Goal: Task Accomplishment & Management: Manage account settings

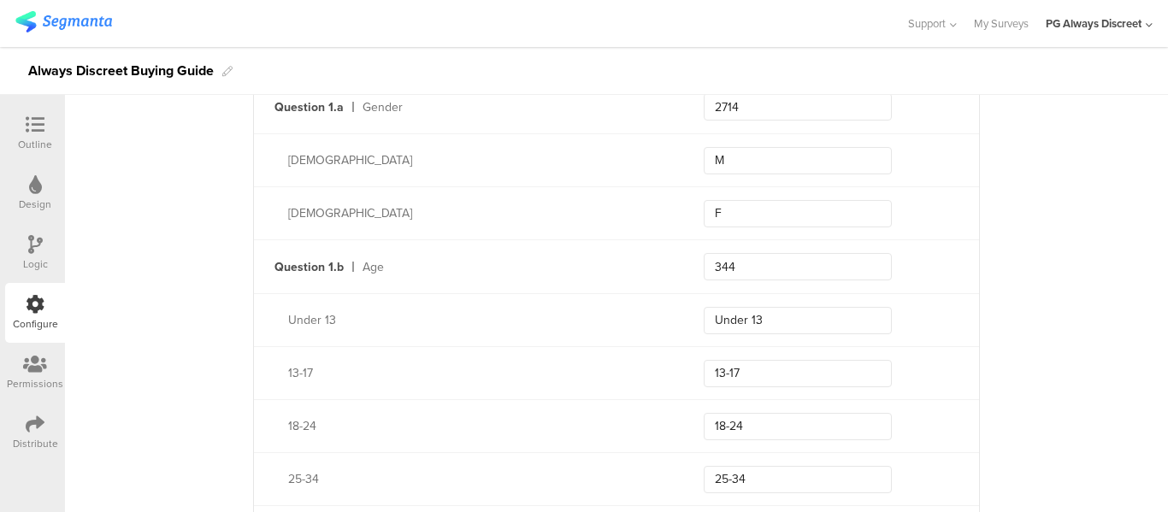
scroll to position [570, 0]
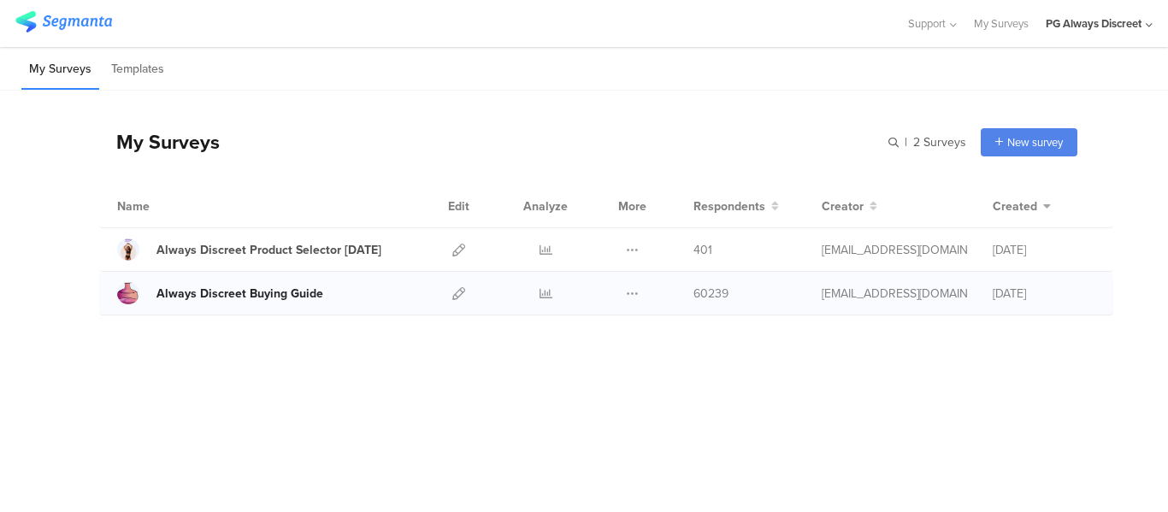
click at [255, 293] on div "Always Discreet Buying Guide" at bounding box center [240, 294] width 167 height 18
click at [453, 297] on icon at bounding box center [458, 293] width 13 height 13
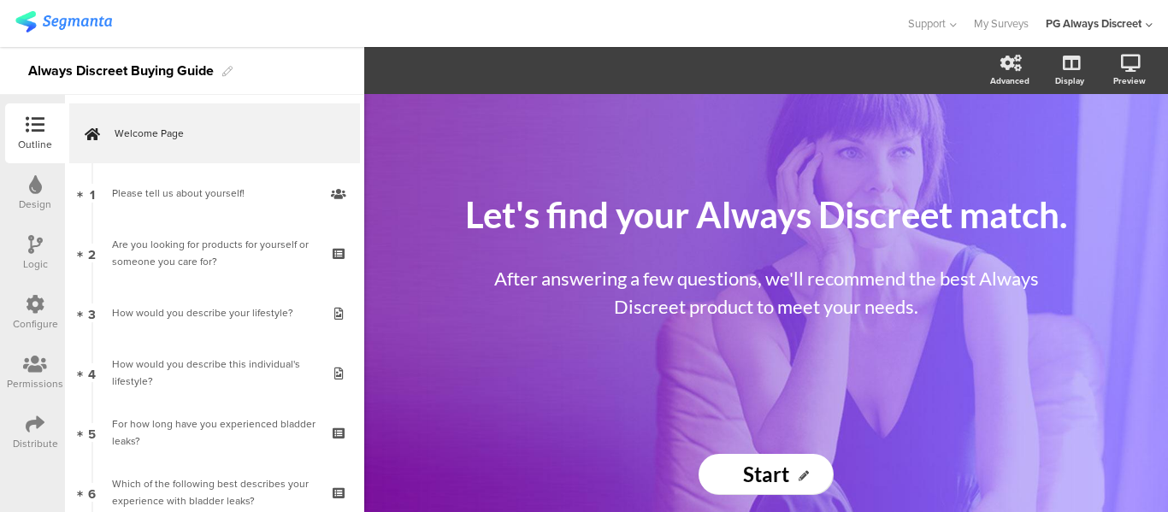
click at [49, 326] on div "Configure" at bounding box center [35, 323] width 45 height 15
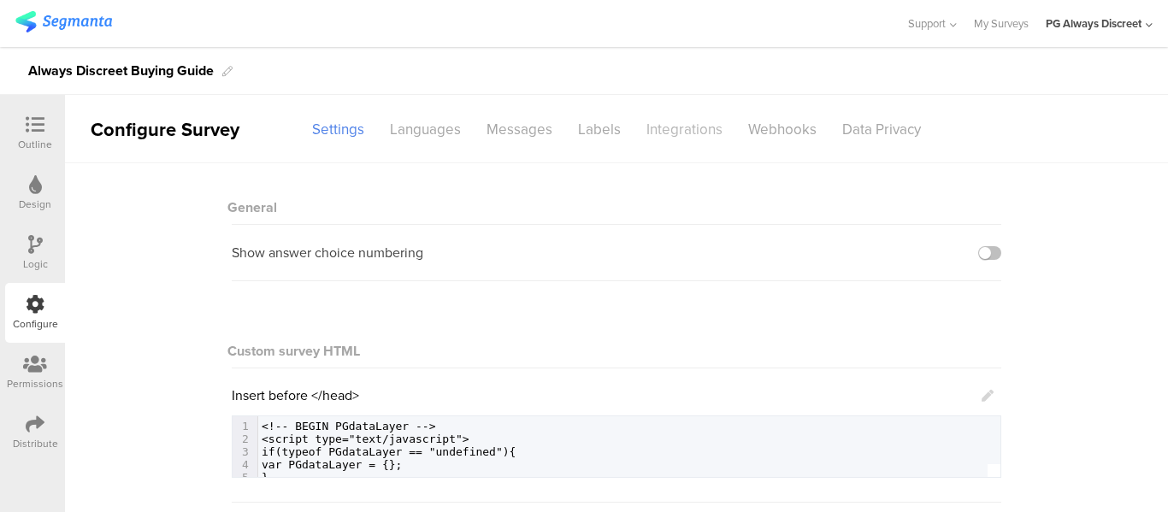
click at [683, 129] on div "Integrations" at bounding box center [685, 130] width 102 height 30
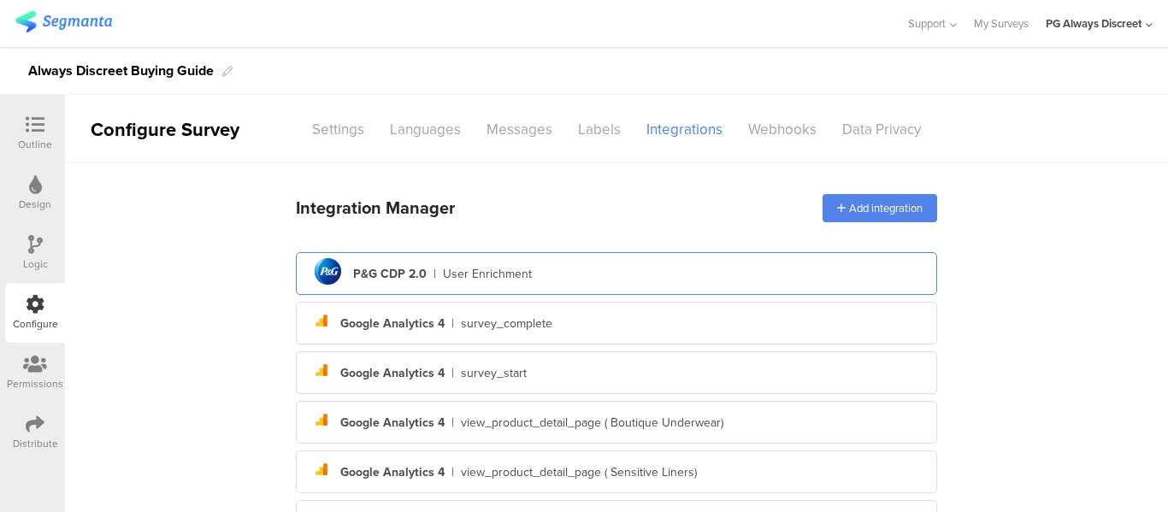
click at [399, 260] on div "pg logo P&G CDP 2.0 | User Enrichment" at bounding box center [617, 274] width 614 height 42
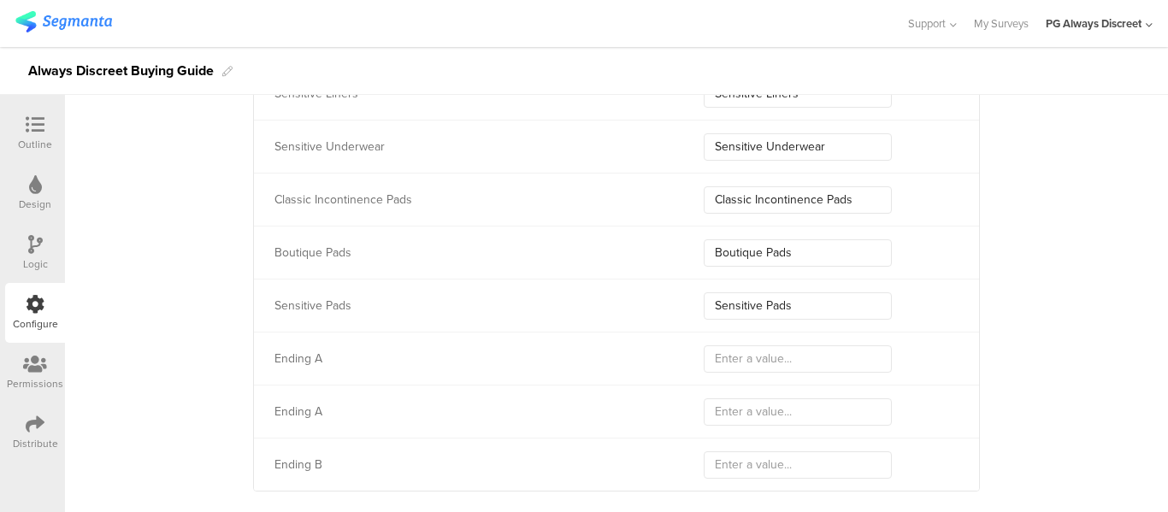
scroll to position [6085, 0]
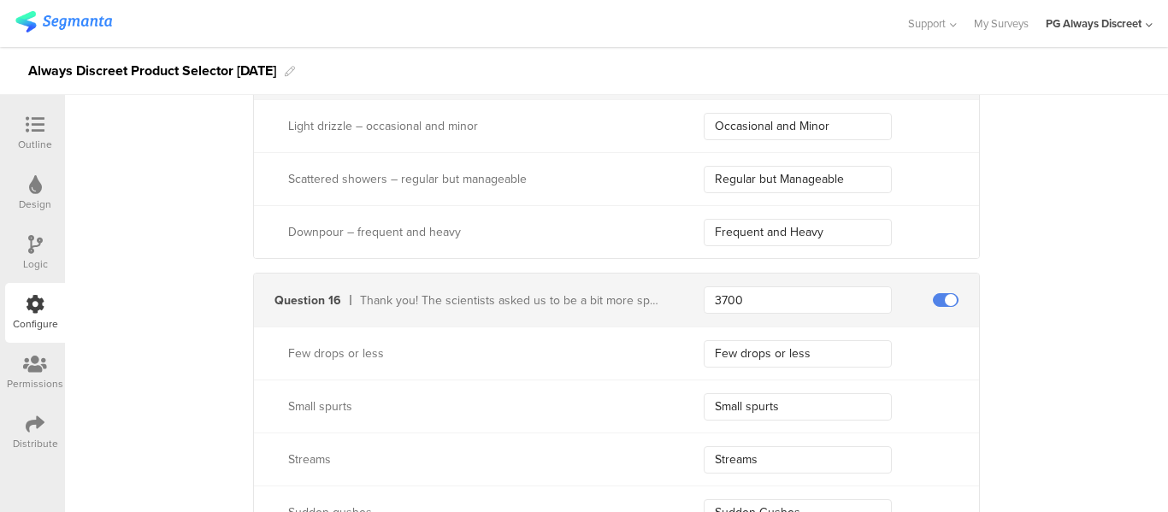
scroll to position [5188, 0]
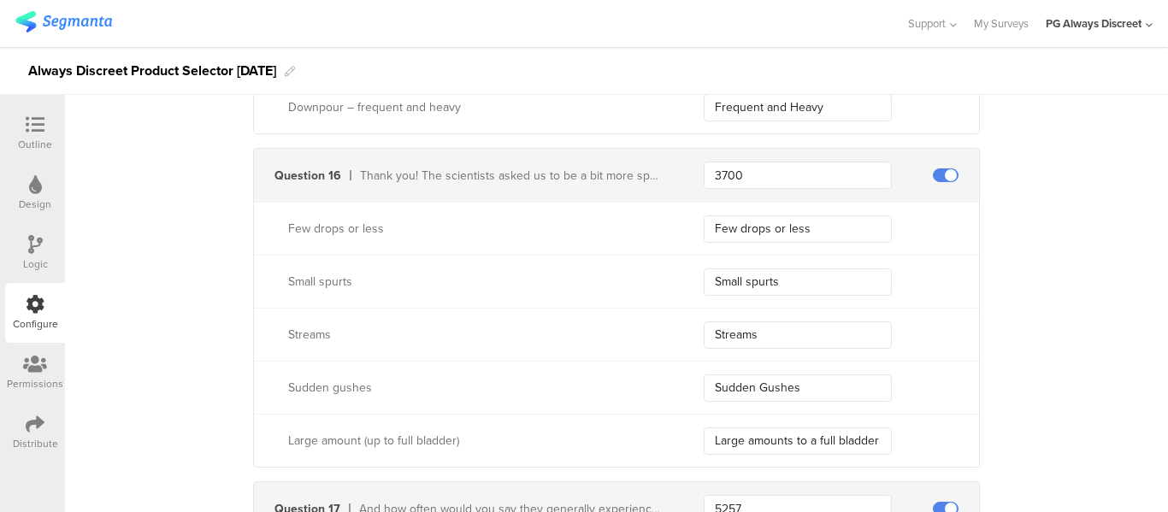
click at [43, 127] on icon at bounding box center [35, 124] width 19 height 19
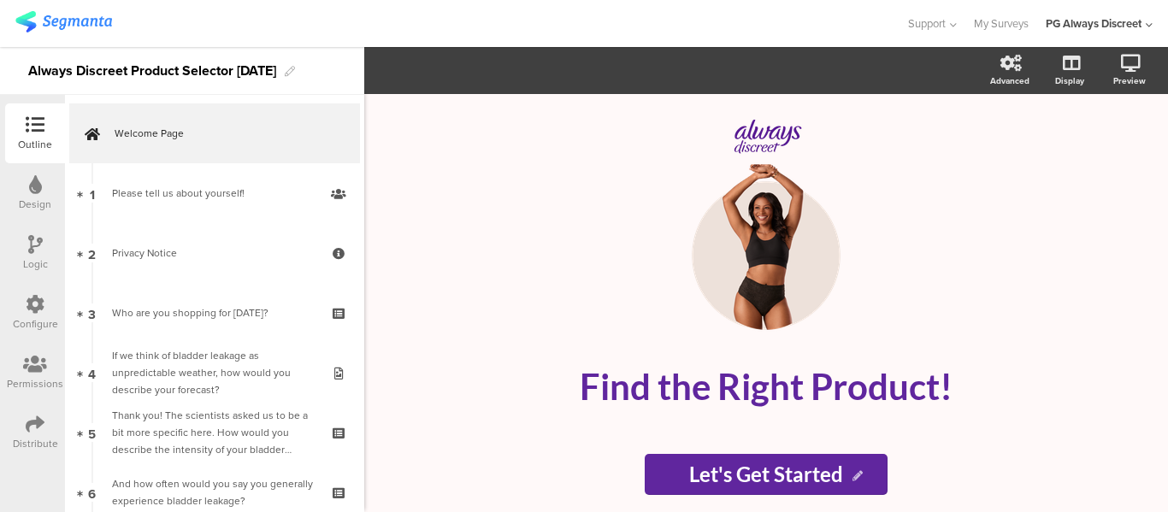
click at [20, 133] on div at bounding box center [35, 125] width 34 height 21
click at [27, 204] on div "Design" at bounding box center [35, 204] width 33 height 15
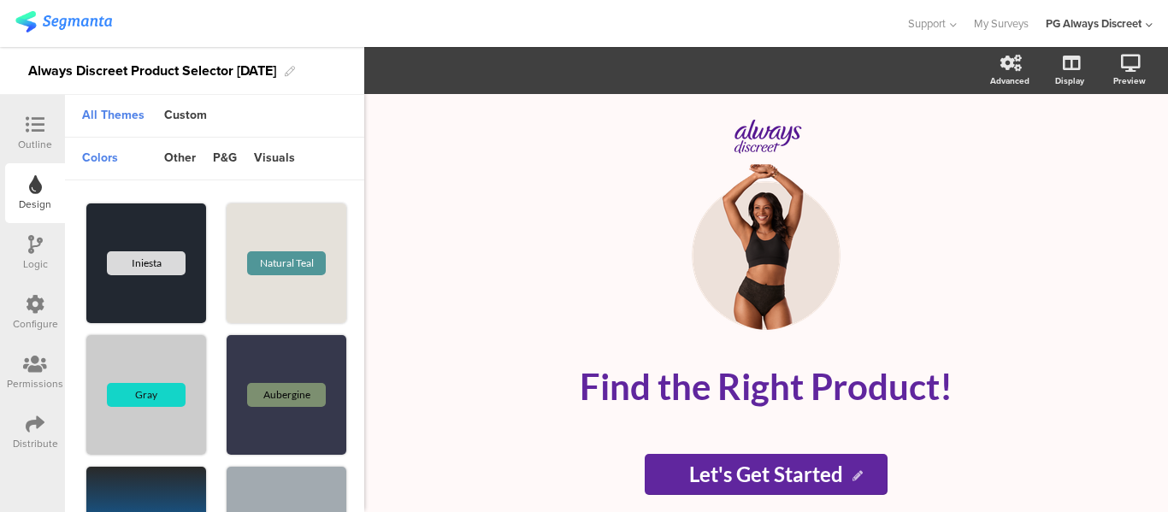
click at [26, 269] on div "Logic" at bounding box center [35, 264] width 25 height 15
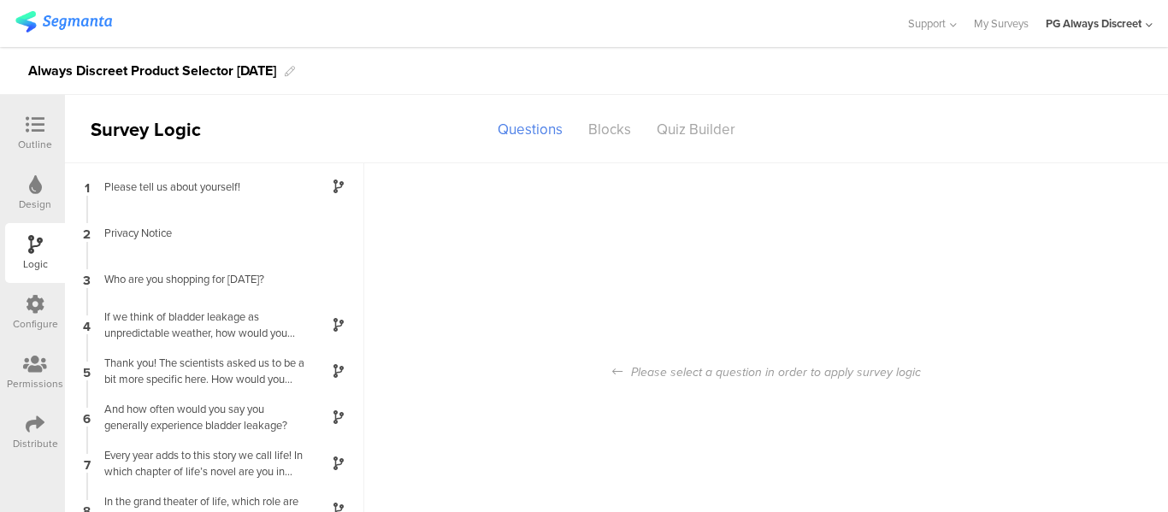
click at [30, 307] on icon at bounding box center [35, 304] width 19 height 19
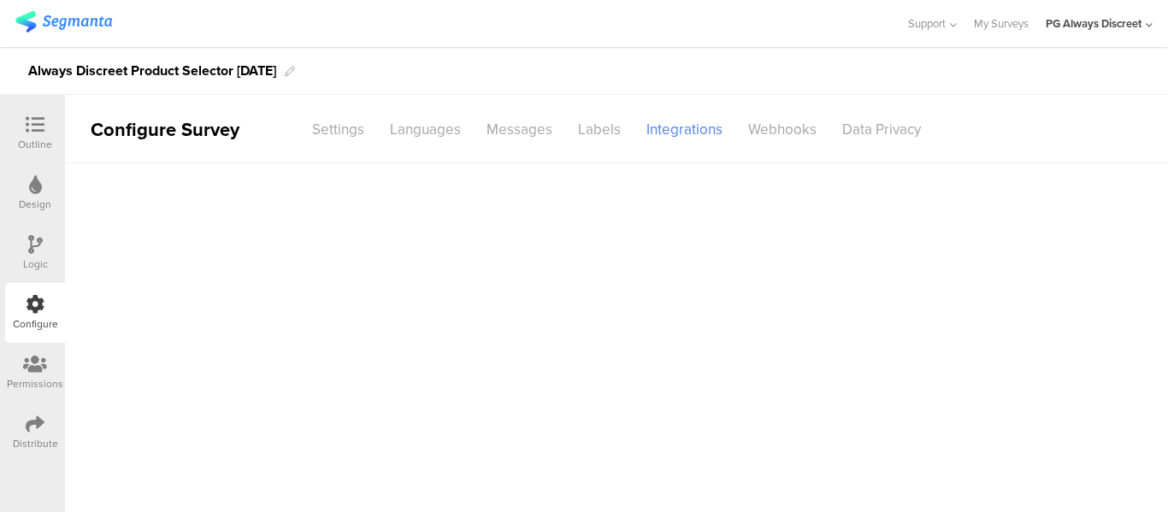
click at [39, 362] on icon at bounding box center [35, 364] width 24 height 19
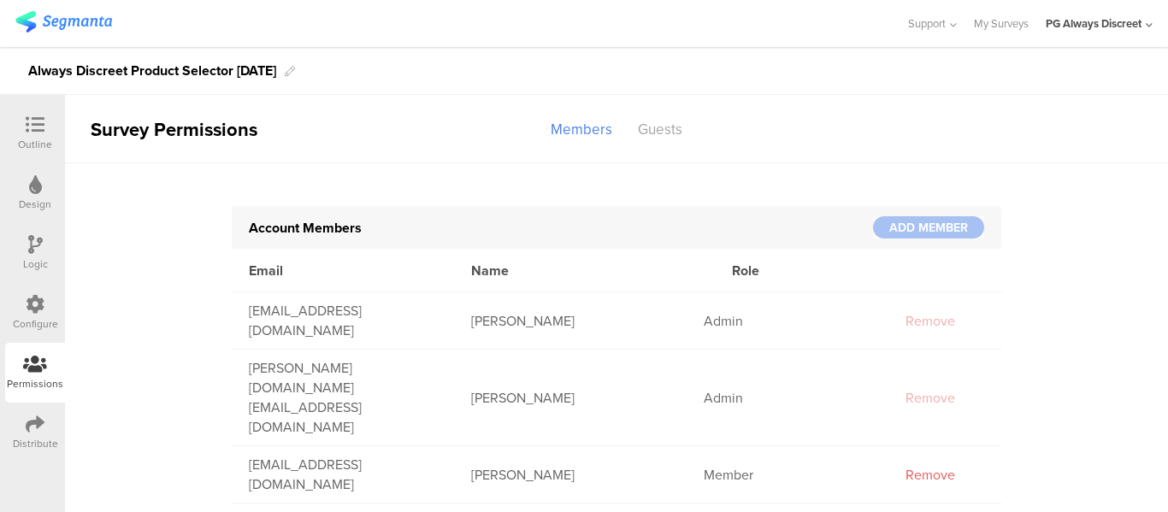
click at [28, 145] on div "Outline" at bounding box center [35, 144] width 34 height 15
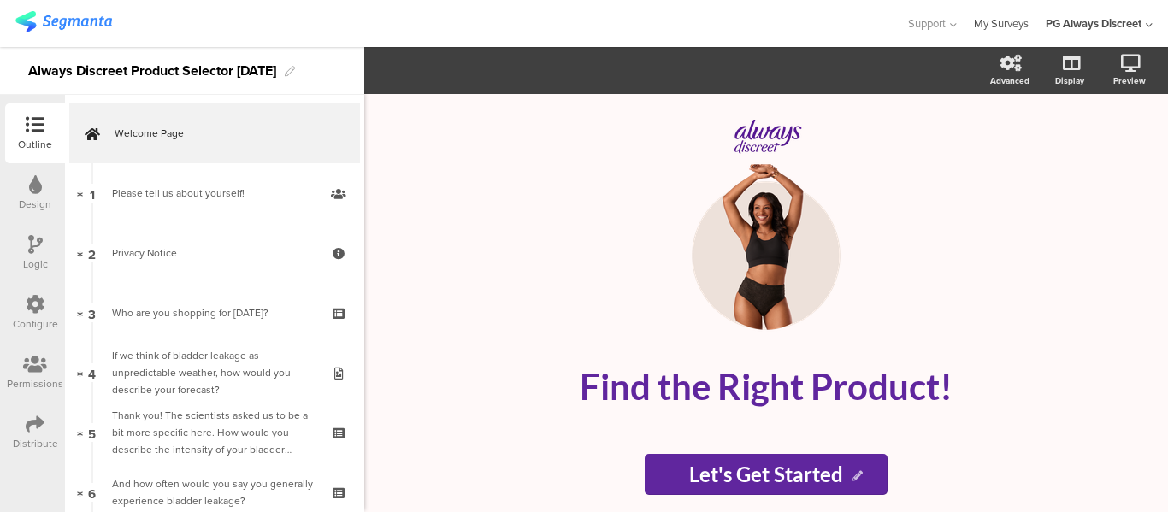
click at [1007, 17] on link "My Surveys" at bounding box center [1001, 23] width 55 height 47
